Goal: Information Seeking & Learning: Learn about a topic

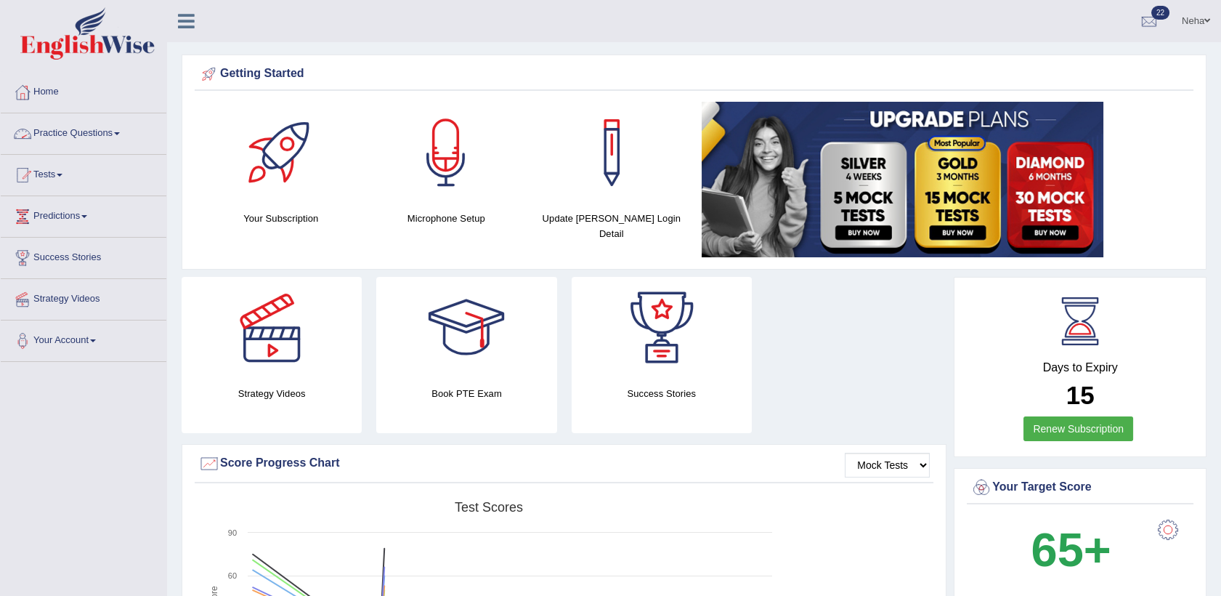
click at [93, 124] on link "Practice Questions" at bounding box center [84, 131] width 166 height 36
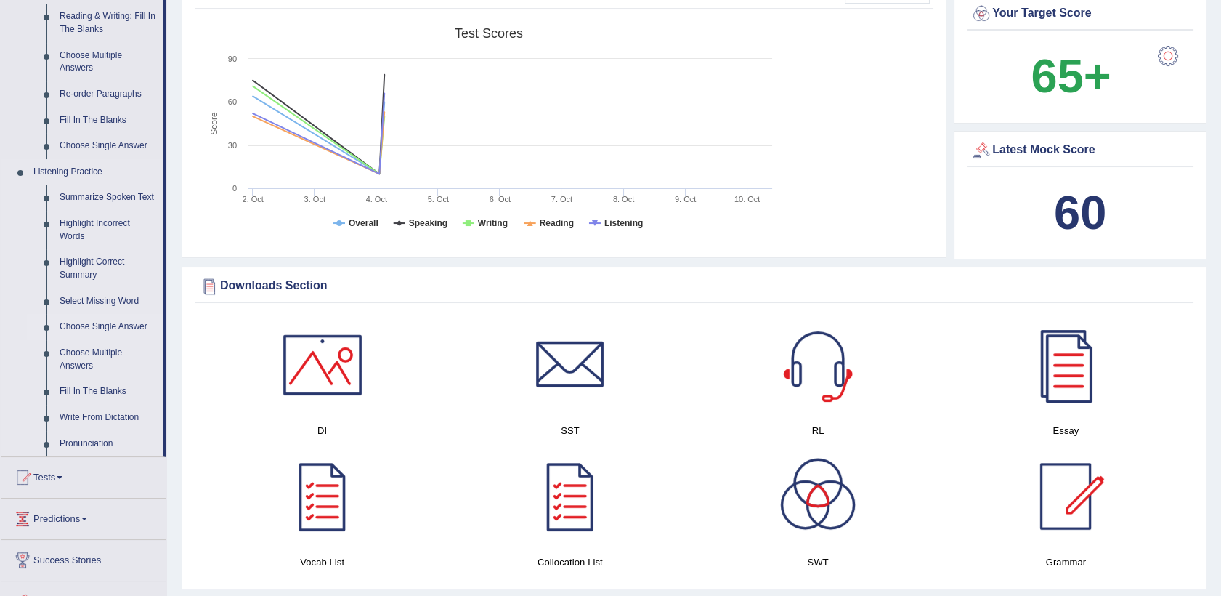
scroll to position [474, 0]
click at [84, 389] on link "Fill In The Blanks" at bounding box center [108, 391] width 110 height 26
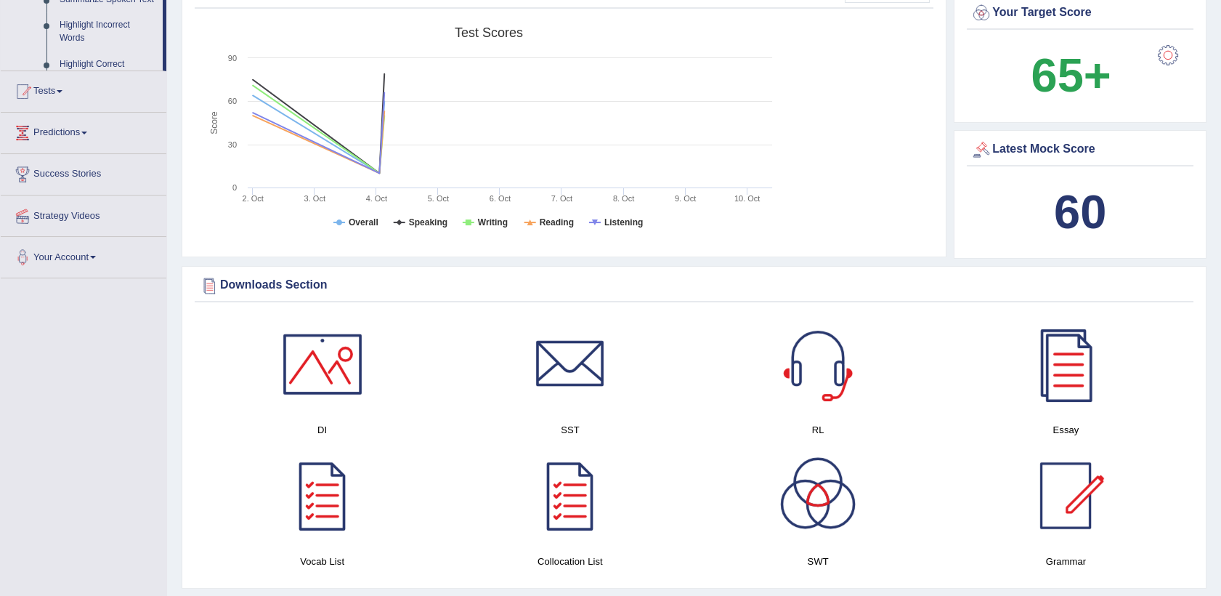
scroll to position [171, 0]
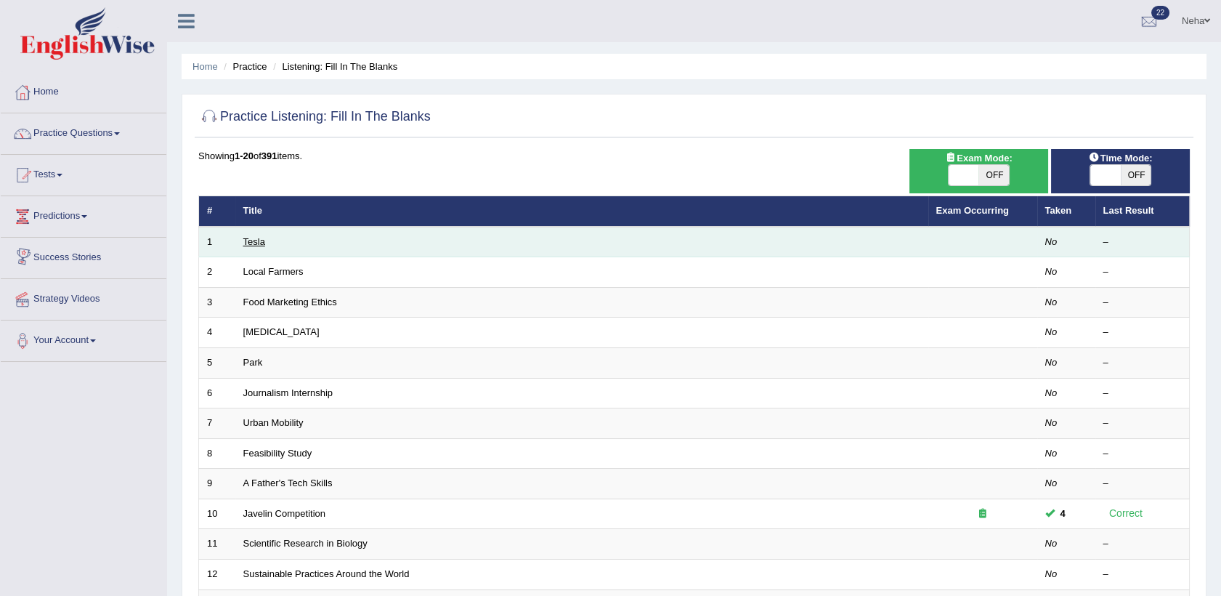
click at [261, 236] on link "Tesla" at bounding box center [254, 241] width 22 height 11
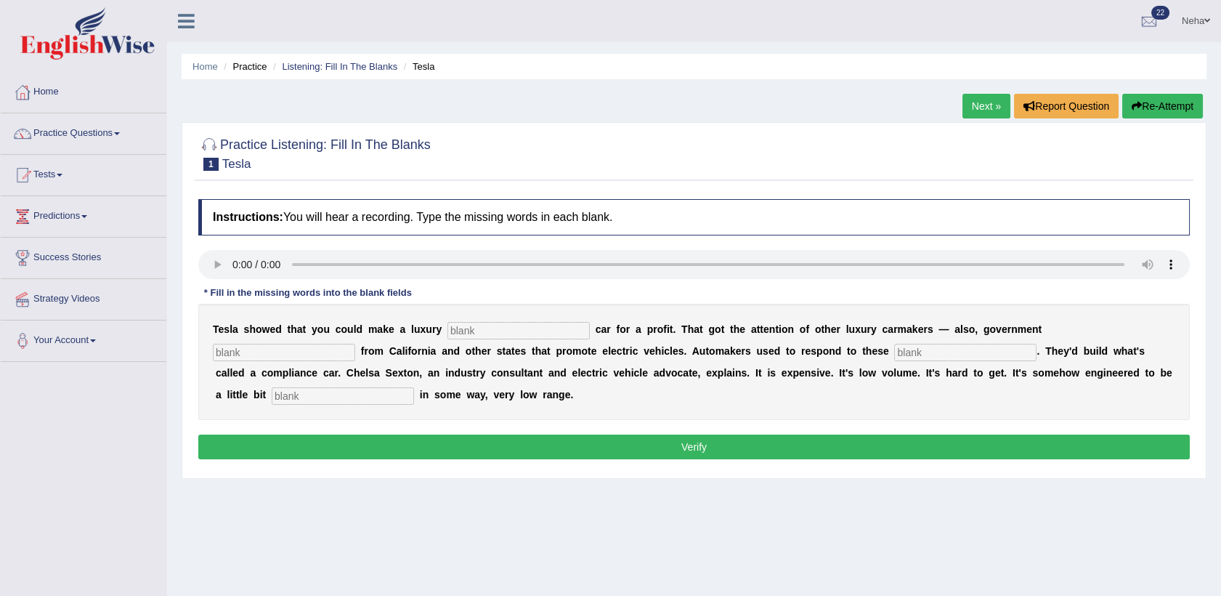
click at [484, 325] on input "text" at bounding box center [518, 330] width 142 height 17
type input "electrive"
click at [355, 344] on input "text" at bounding box center [284, 352] width 142 height 17
type input "regulations"
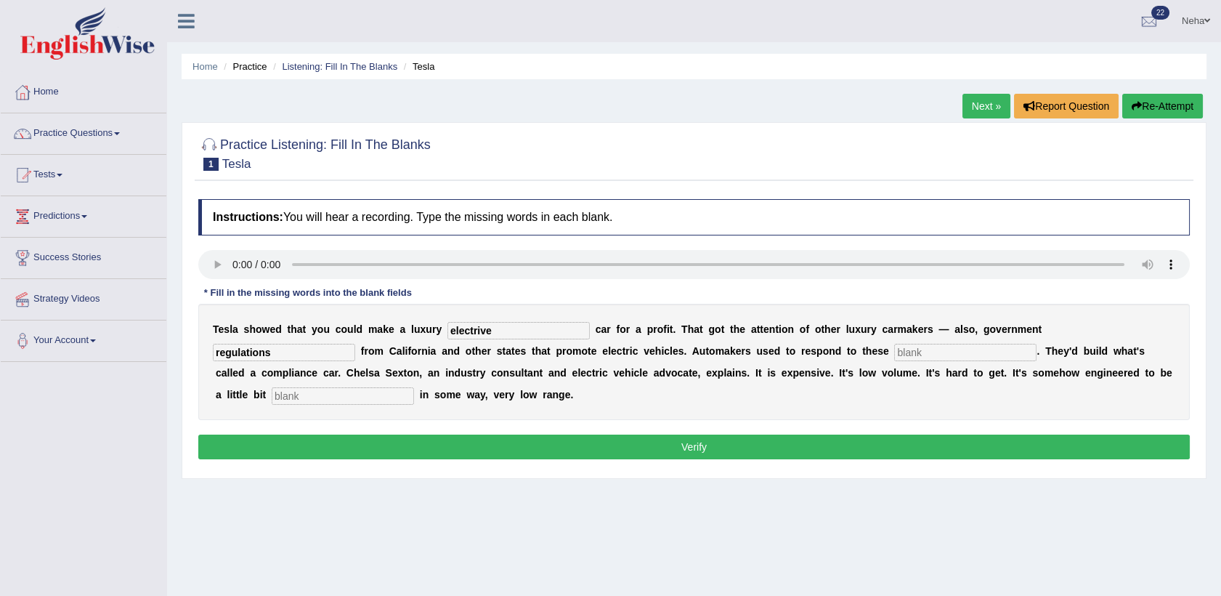
click at [894, 349] on input "text" at bounding box center [965, 352] width 142 height 17
type input "mandates"
click at [414, 387] on input "text" at bounding box center [343, 395] width 142 height 17
type input "unattractive"
click at [762, 459] on button "Verify" at bounding box center [693, 446] width 991 height 25
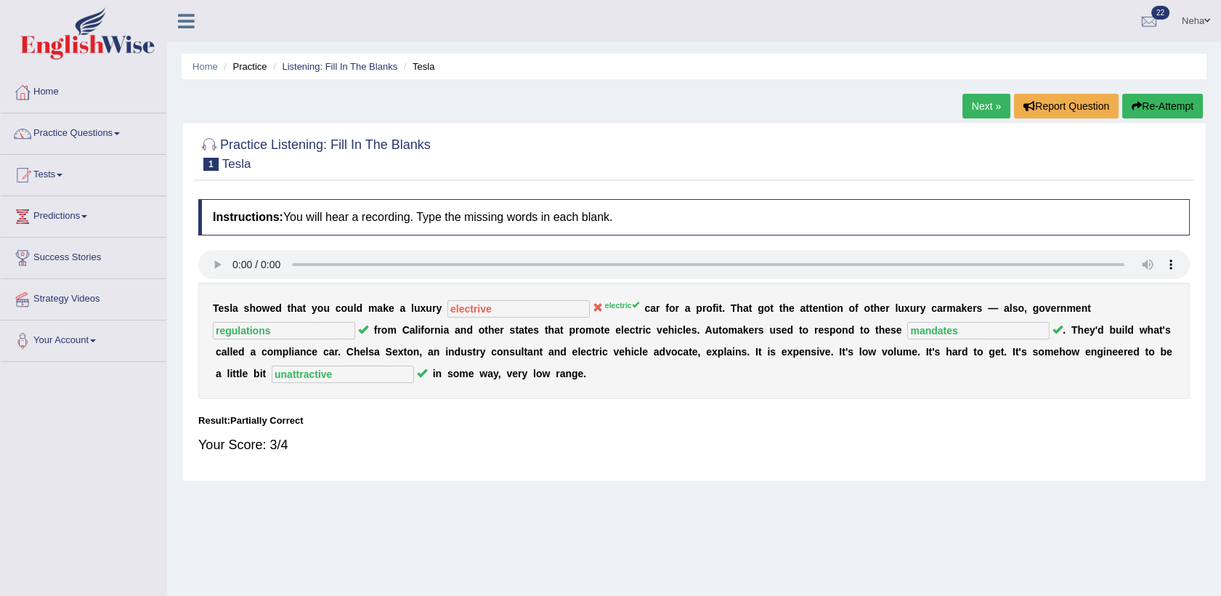
click at [1159, 105] on button "Re-Attempt" at bounding box center [1162, 106] width 81 height 25
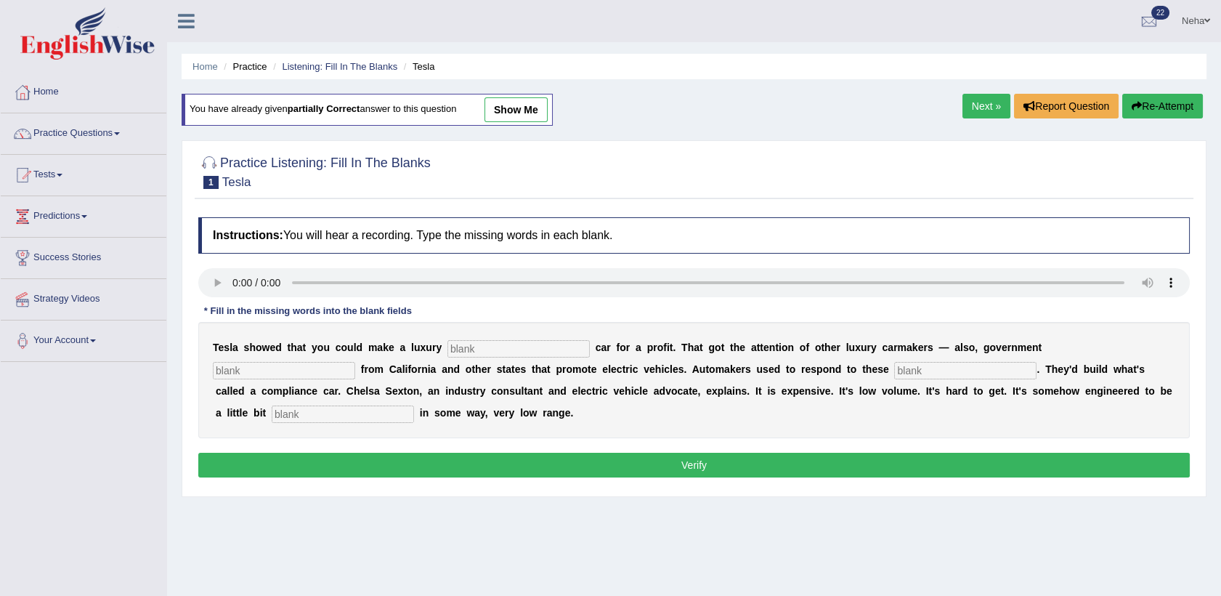
click at [524, 341] on input "text" at bounding box center [518, 348] width 142 height 17
type input "electric"
click at [355, 362] on input "text" at bounding box center [284, 370] width 142 height 17
type input "regulations"
click at [894, 366] on input "text" at bounding box center [965, 370] width 142 height 17
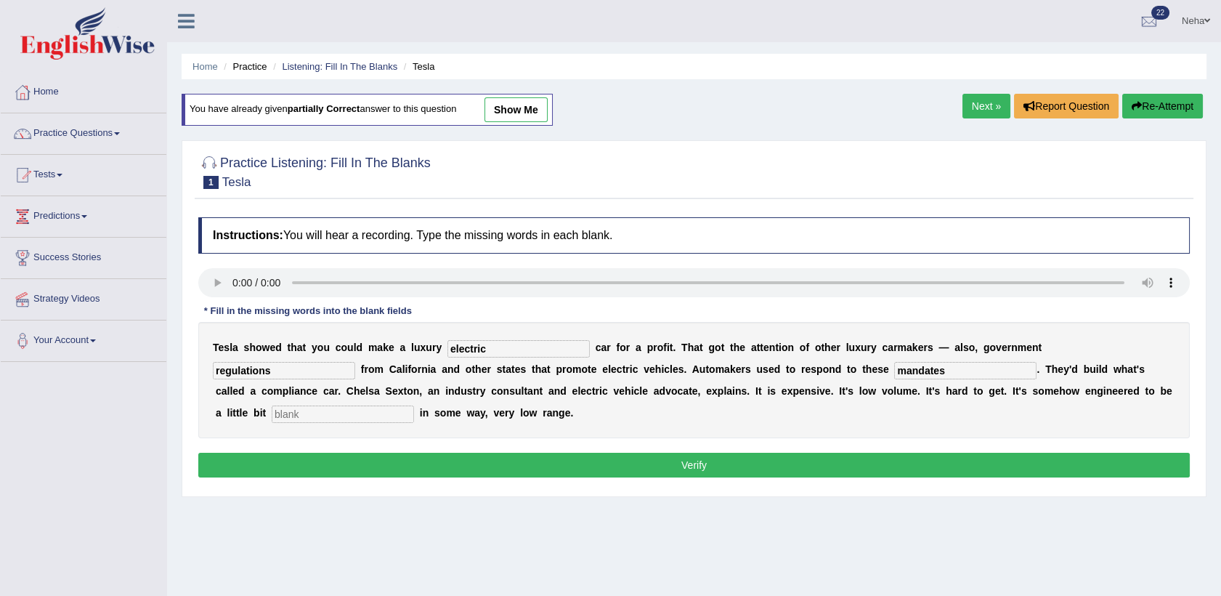
type input "mandates"
drag, startPoint x: 936, startPoint y: 382, endPoint x: 930, endPoint y: 393, distance: 12.3
click at [930, 393] on div "T e s l a s h o w e d t h a t y o u c o u l d m a k e a l u x u r y electric c …" at bounding box center [693, 380] width 991 height 116
click at [414, 405] on input "text" at bounding box center [343, 413] width 142 height 17
type input "unattractive"
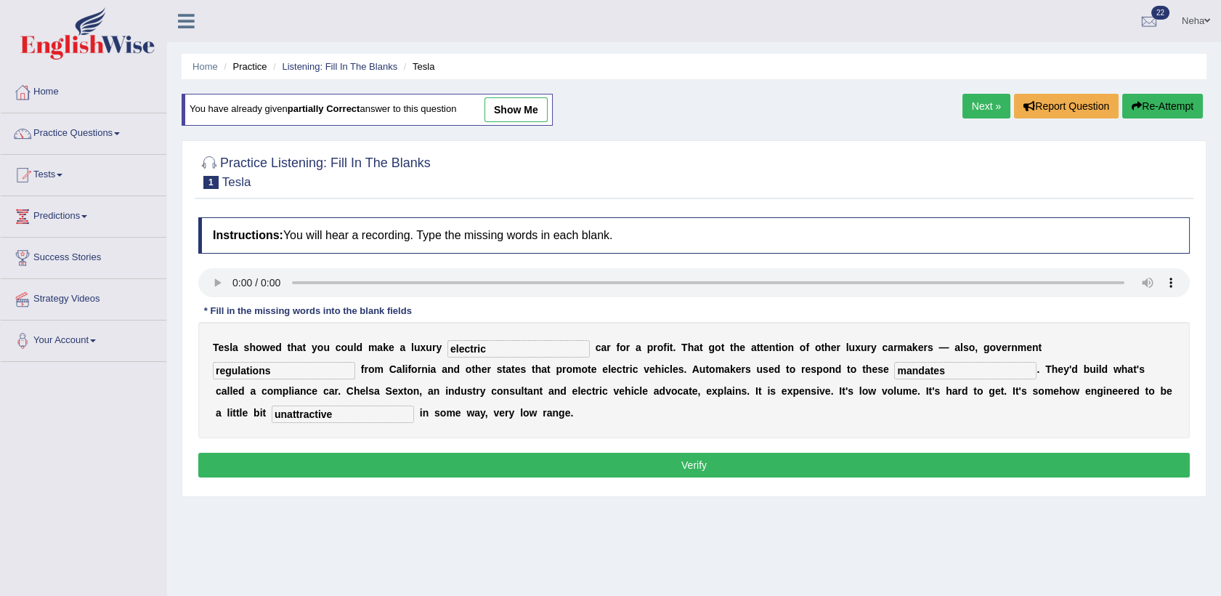
click at [841, 460] on button "Verify" at bounding box center [693, 465] width 991 height 25
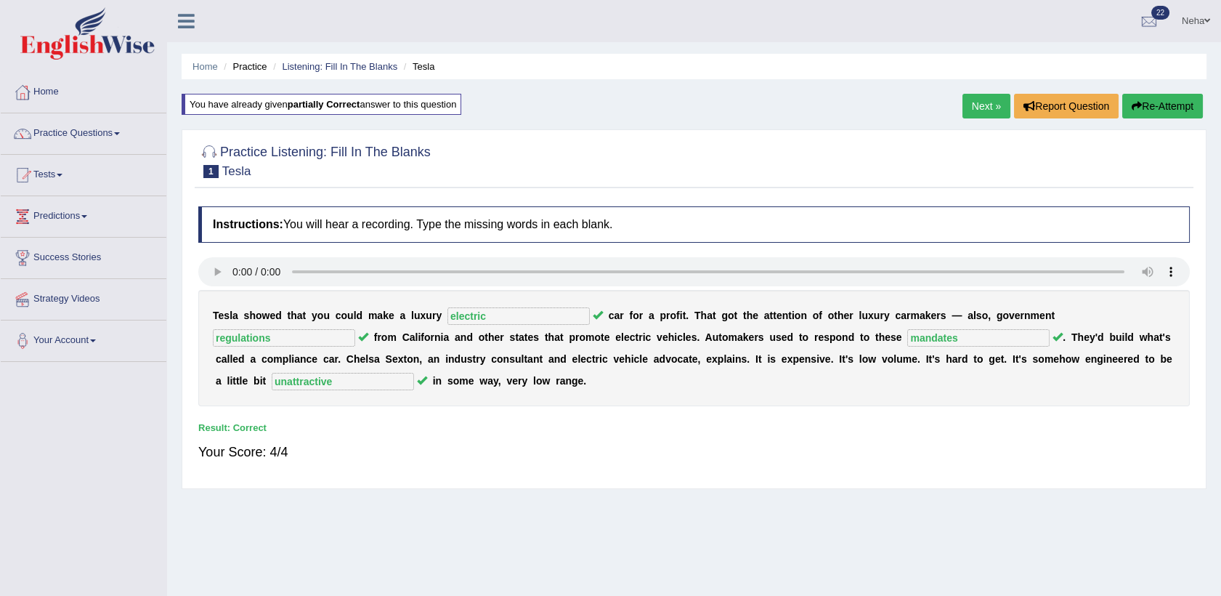
click at [986, 107] on link "Next »" at bounding box center [986, 106] width 48 height 25
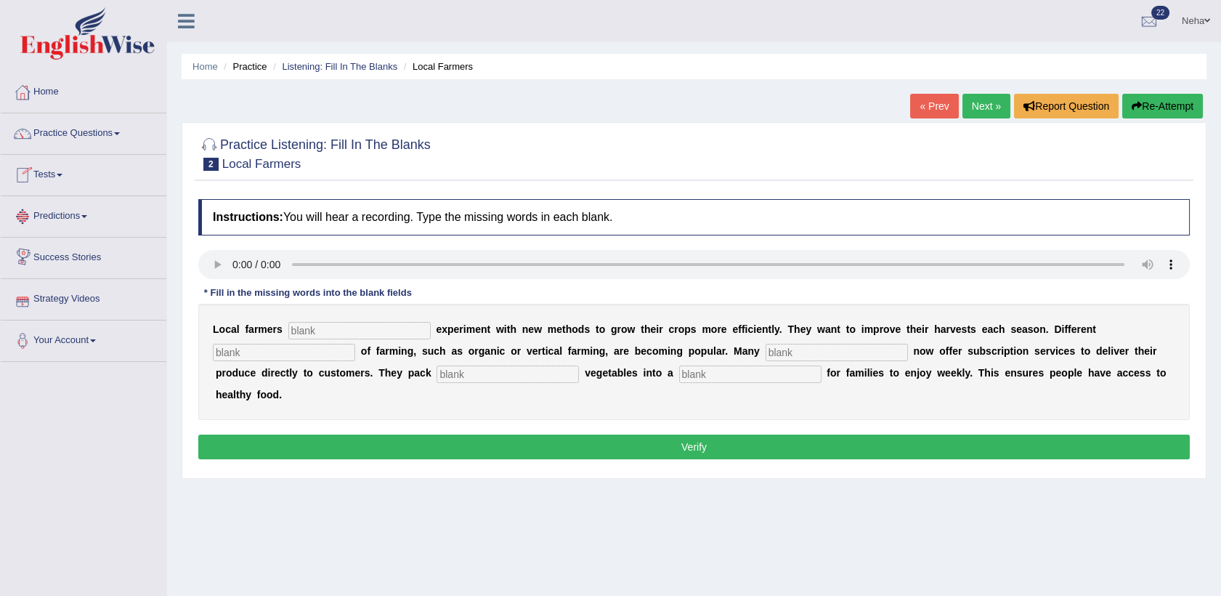
click at [314, 331] on input "text" at bounding box center [359, 330] width 142 height 17
type input "frequently"
click at [355, 344] on input "text" at bounding box center [284, 352] width 142 height 17
type input "styles"
click at [766, 355] on input "text" at bounding box center [837, 352] width 142 height 17
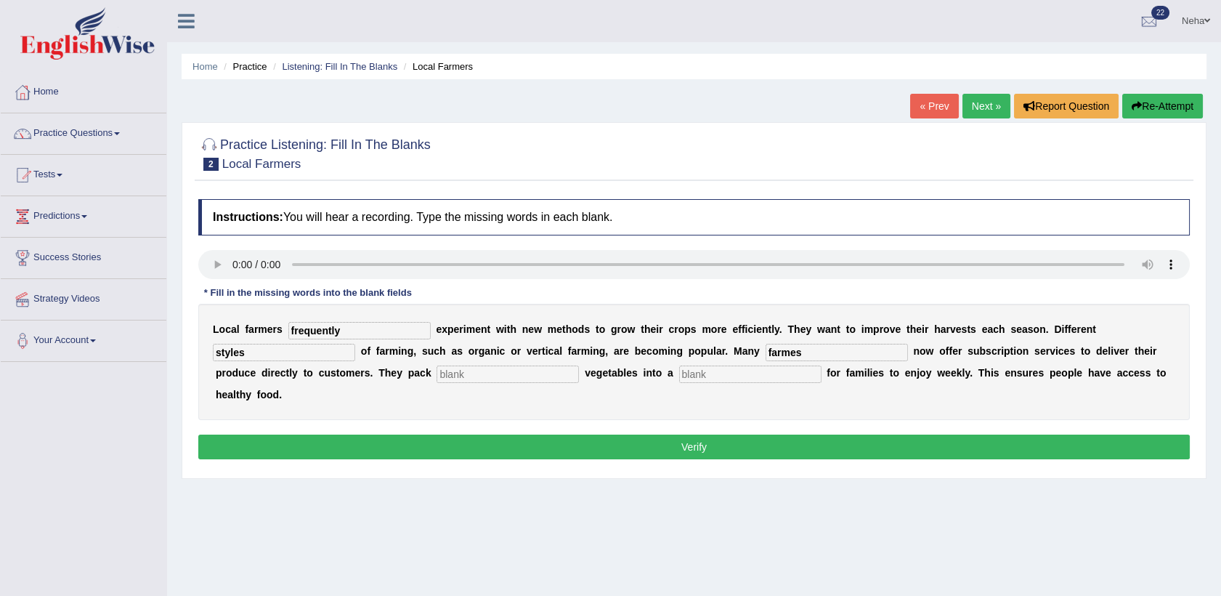
type input "farmes"
click at [437, 370] on input "text" at bounding box center [508, 373] width 142 height 17
type input "fresh"
click at [679, 367] on input "text" at bounding box center [750, 373] width 142 height 17
type input "box"
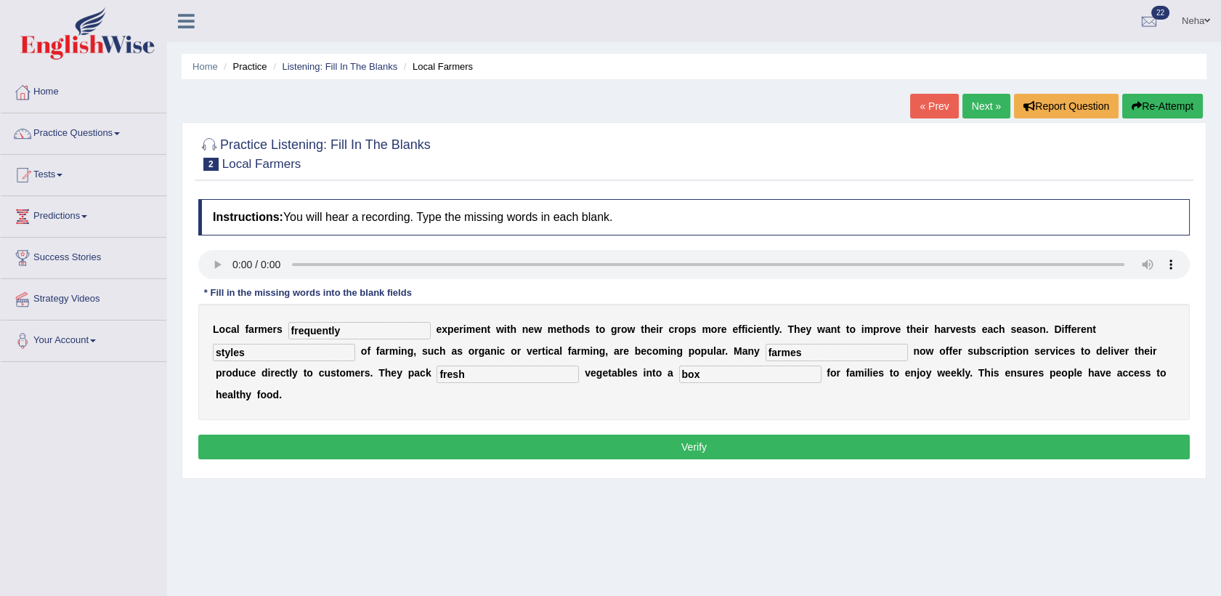
click at [527, 434] on button "Verify" at bounding box center [693, 446] width 991 height 25
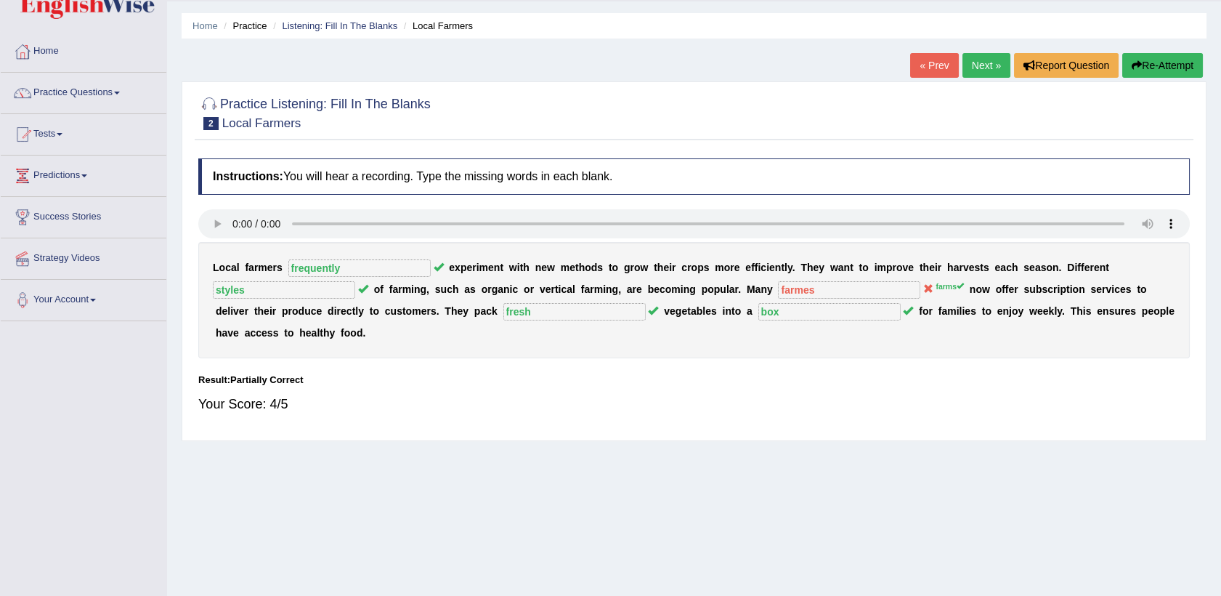
scroll to position [41, 0]
click at [1155, 67] on button "Re-Attempt" at bounding box center [1162, 65] width 81 height 25
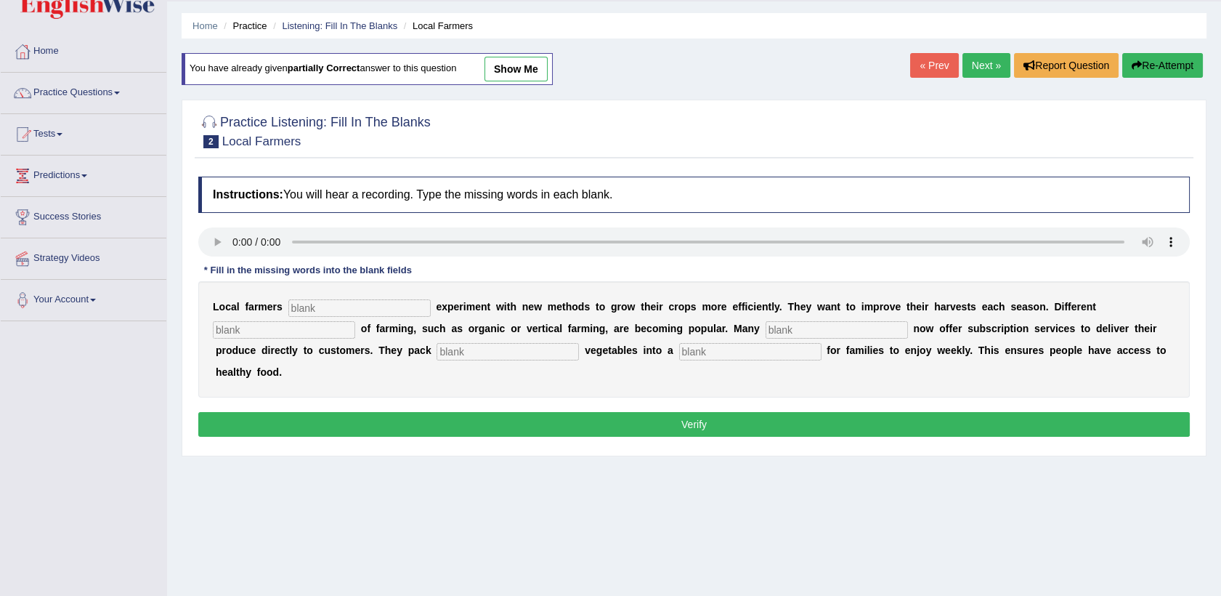
click at [376, 306] on input "text" at bounding box center [359, 307] width 142 height 17
type input "frequently"
click at [355, 321] on input "text" at bounding box center [284, 329] width 142 height 17
type input "styles"
click at [766, 325] on input "text" at bounding box center [837, 329] width 142 height 17
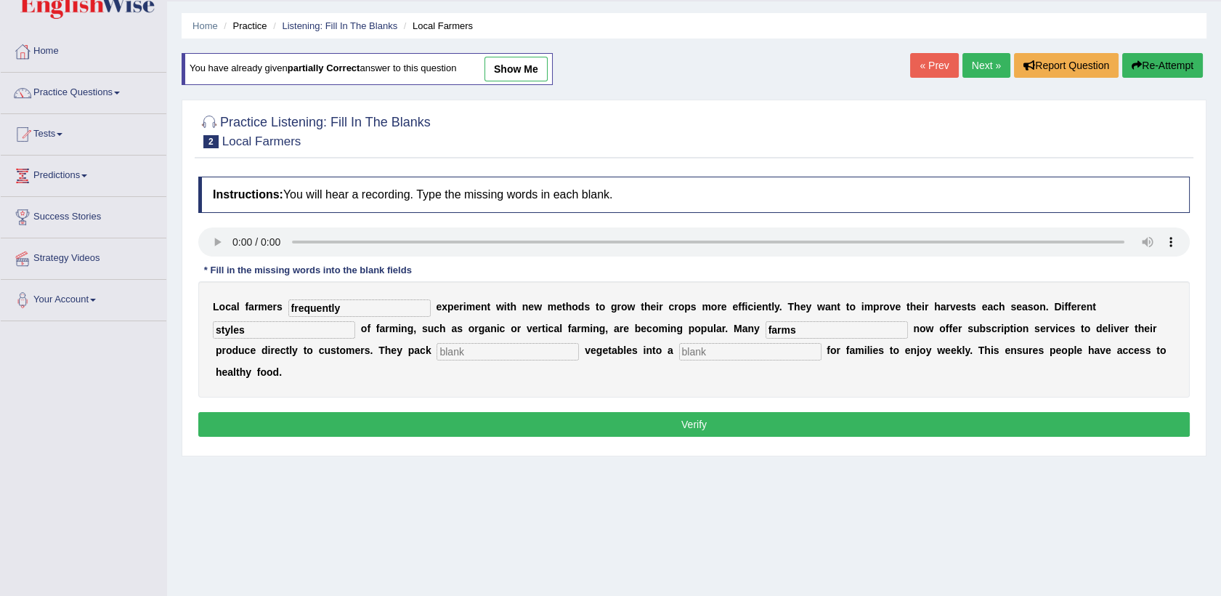
type input "farms"
click at [437, 349] on input "text" at bounding box center [508, 351] width 142 height 17
type input "fresh"
click at [679, 348] on input "text" at bounding box center [750, 351] width 142 height 17
type input "box"
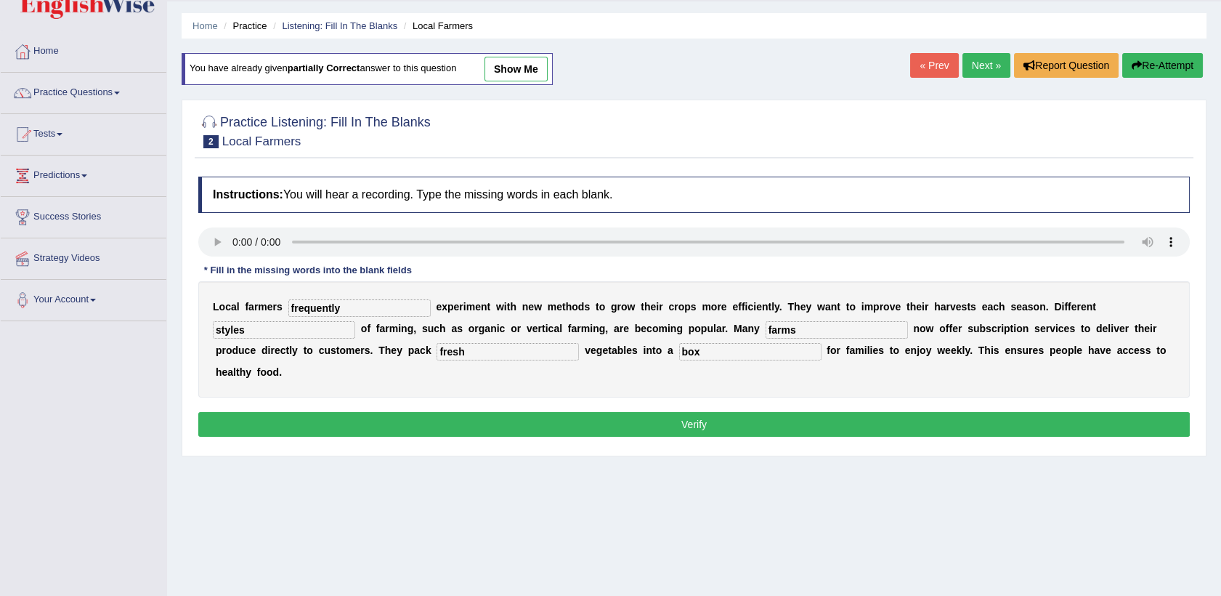
click at [524, 412] on button "Verify" at bounding box center [693, 424] width 991 height 25
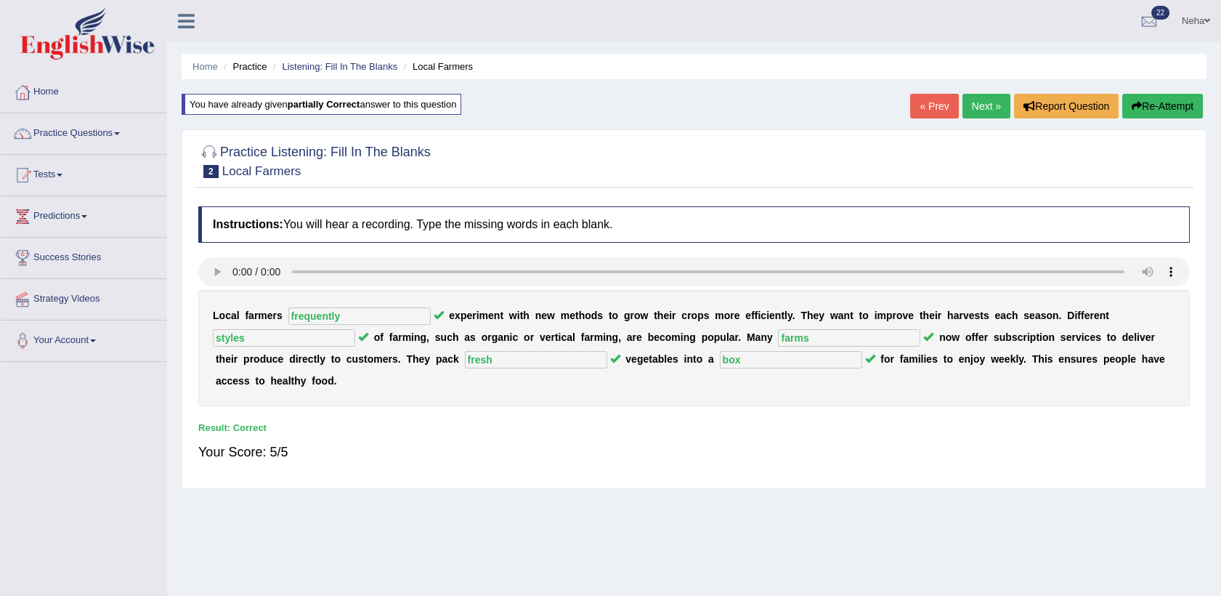
click at [973, 113] on link "Next »" at bounding box center [986, 106] width 48 height 25
